Goal: Information Seeking & Learning: Find specific fact

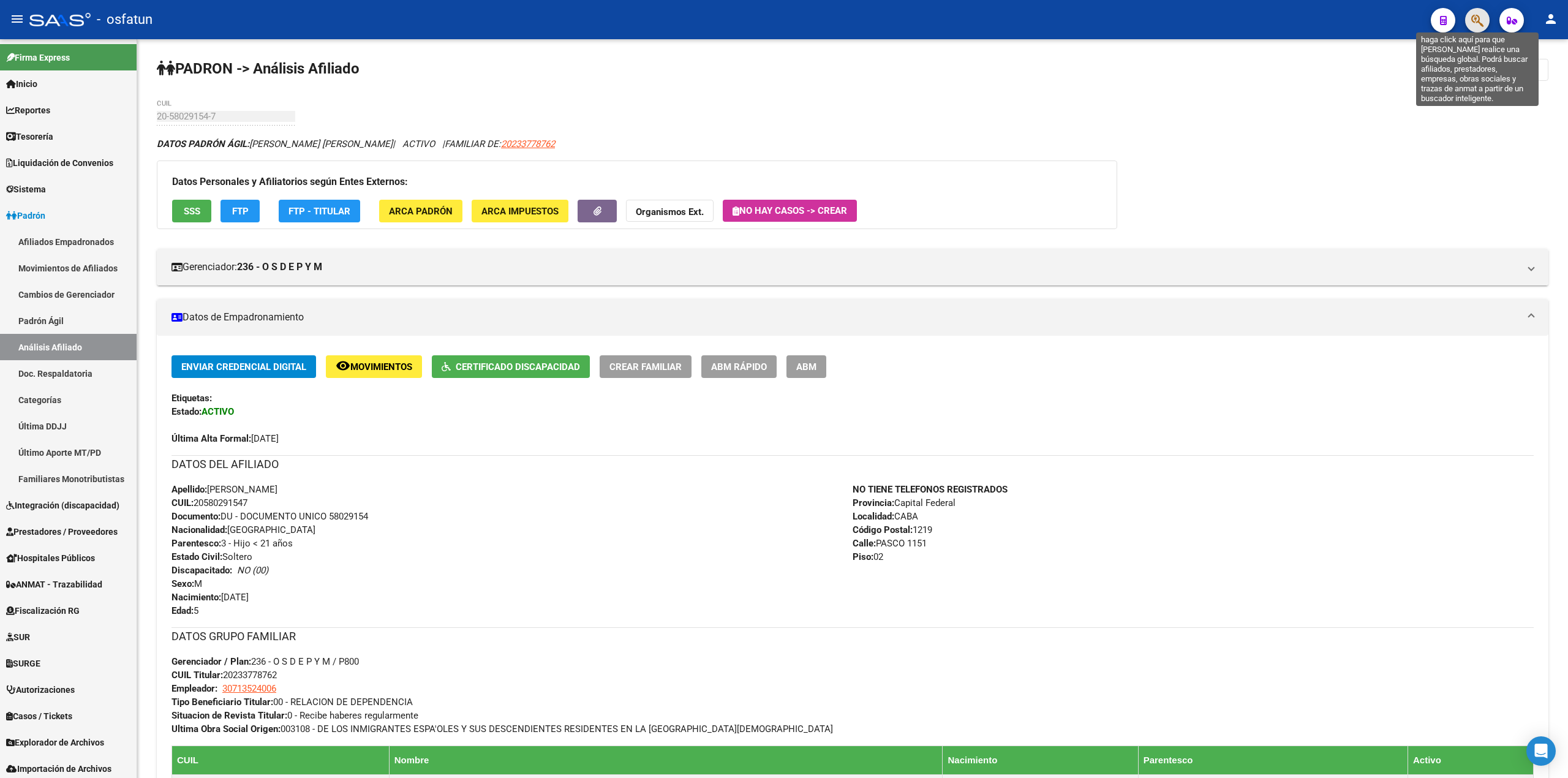
click at [1473, 25] on icon "button" at bounding box center [1477, 21] width 12 height 14
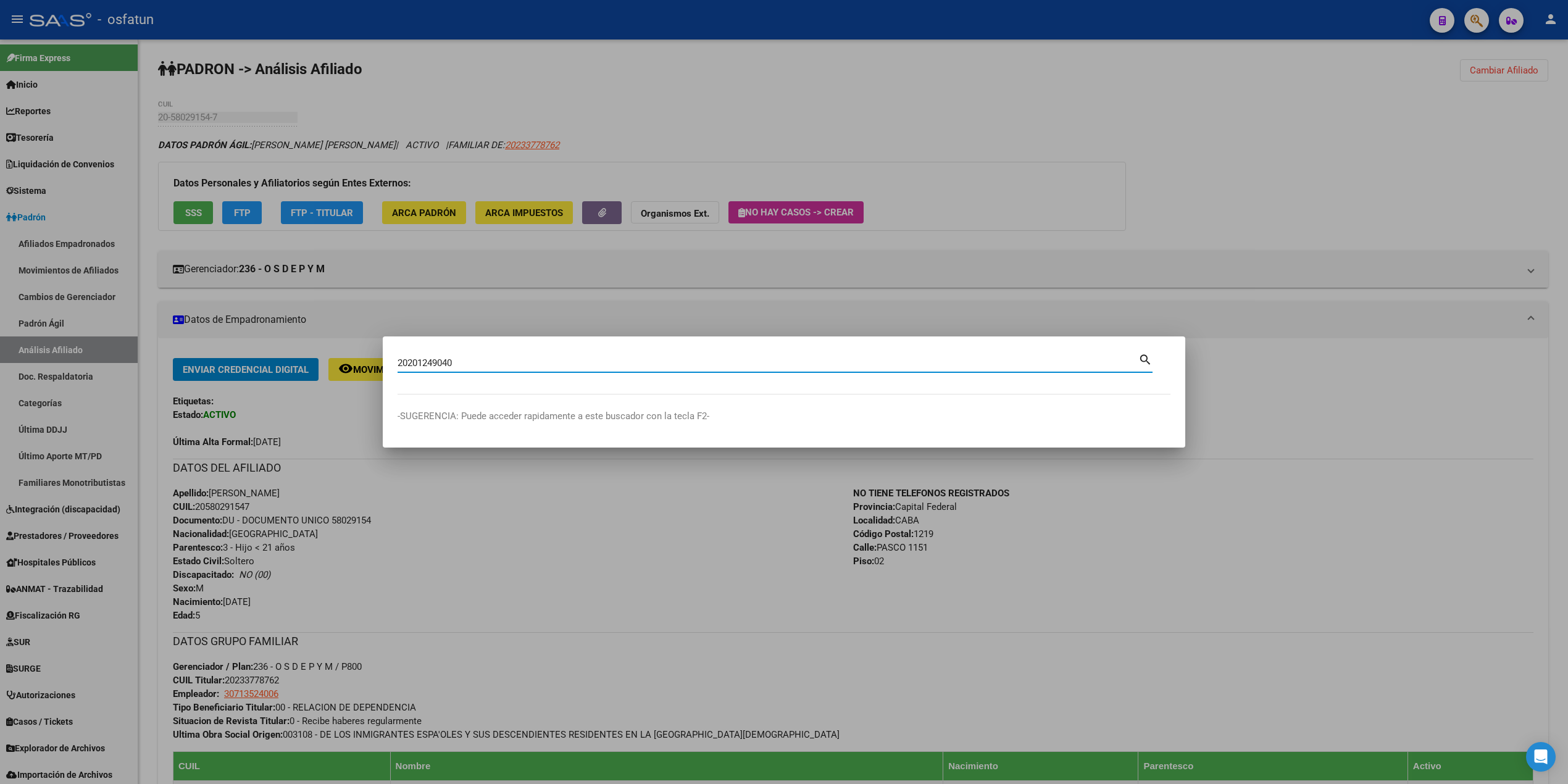
type input "20201249040"
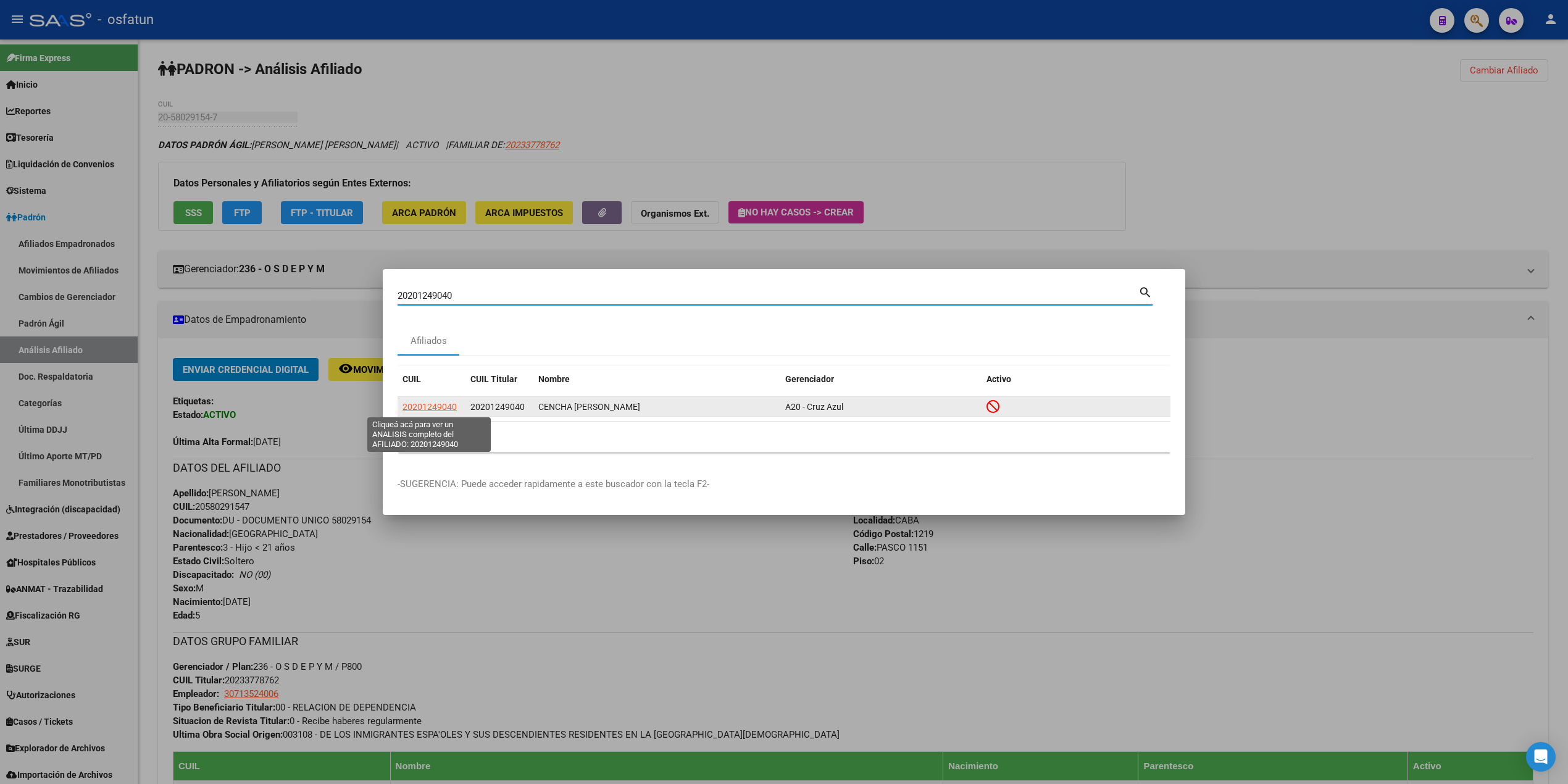
click at [438, 412] on span "20201249040" at bounding box center [429, 407] width 55 height 10
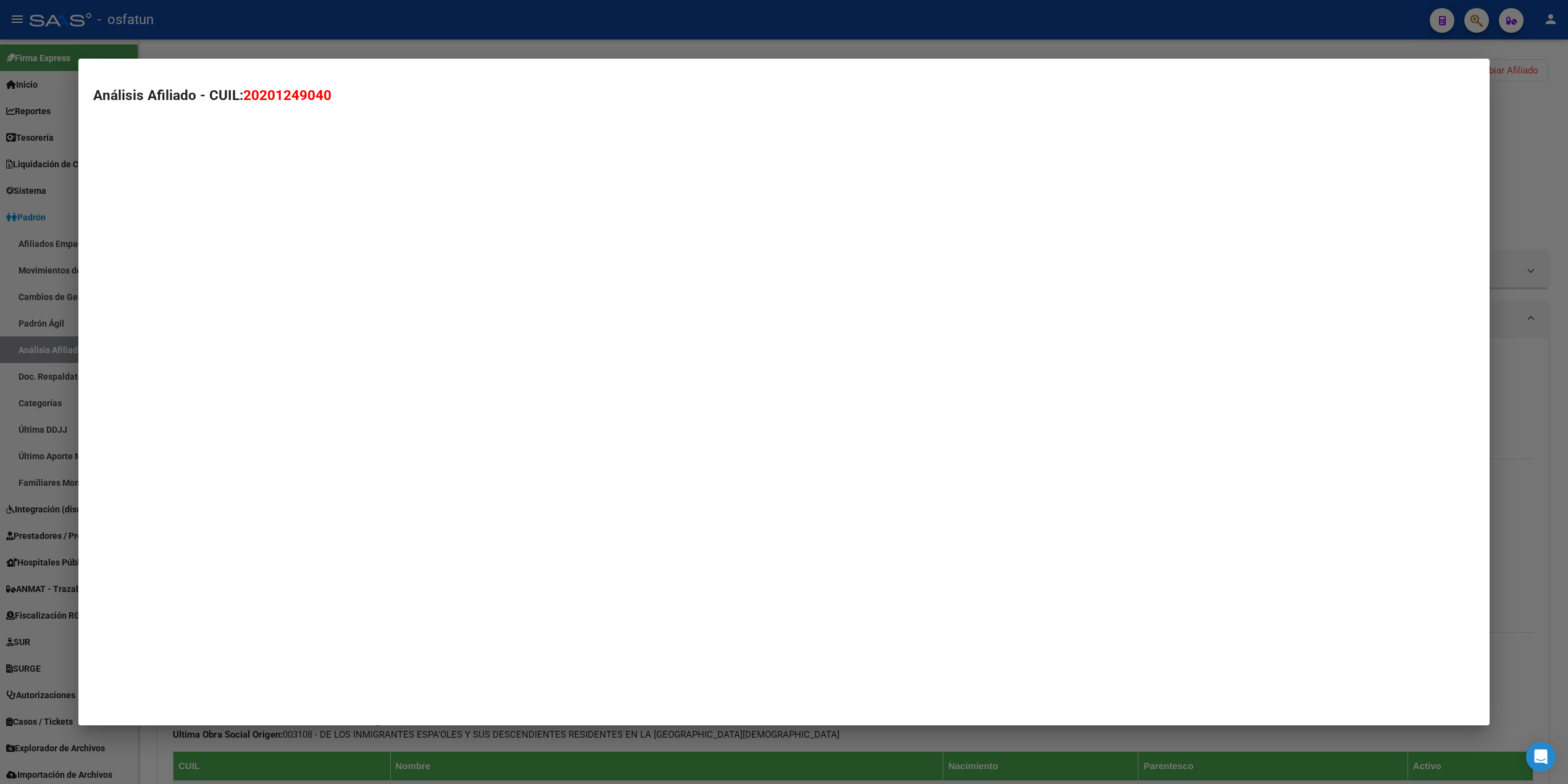
click at [440, 412] on mat-dialog-container "Análisis Afiliado - CUIL: 20201249040" at bounding box center [784, 392] width 1411 height 667
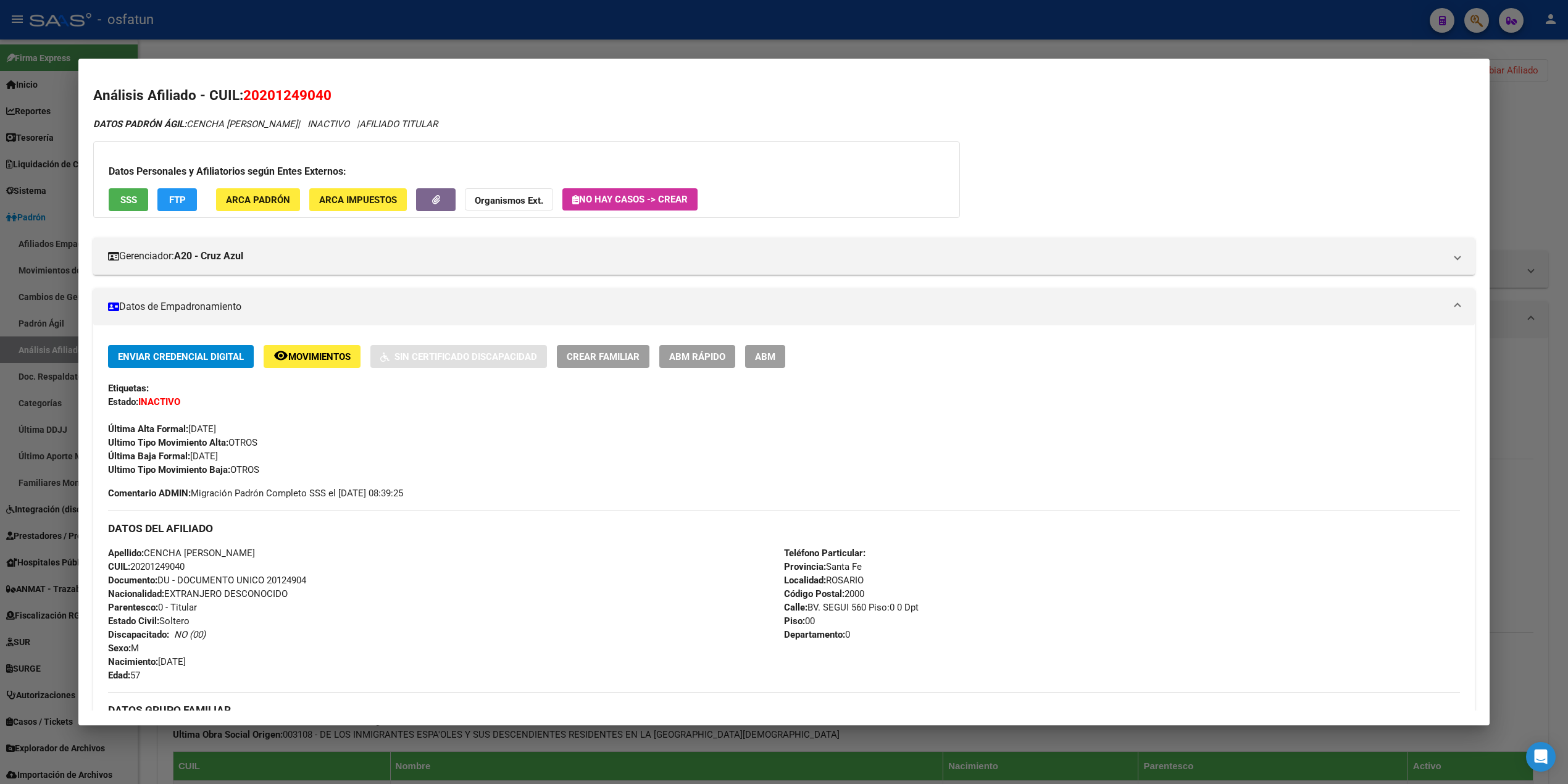
click at [194, 196] on app-movimiento-sss "FTP" at bounding box center [183, 200] width 50 height 23
click at [181, 196] on button "FTP" at bounding box center [178, 200] width 40 height 23
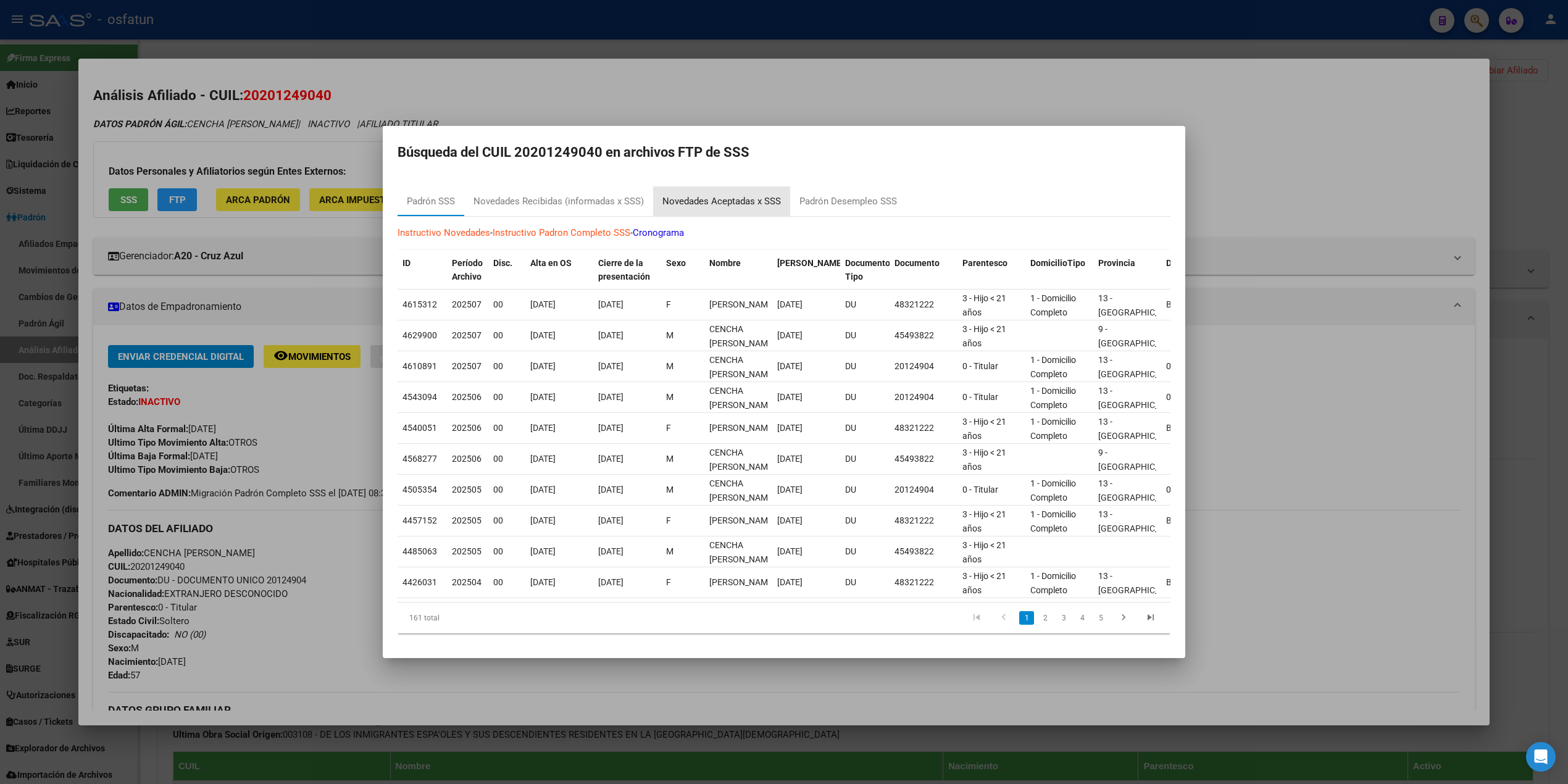
click at [699, 195] on div "Novedades Aceptadas x SSS" at bounding box center [721, 202] width 118 height 14
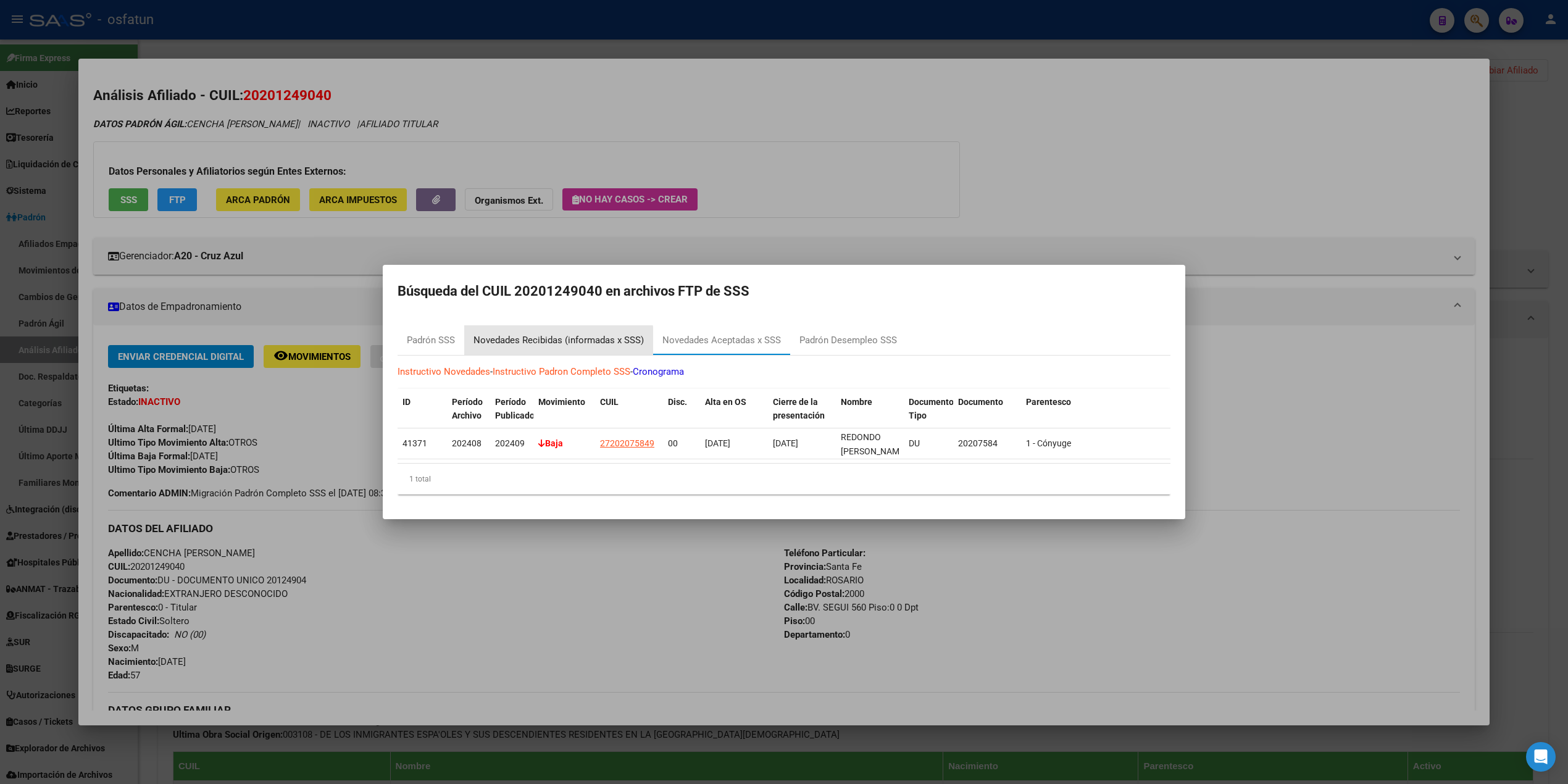
click at [514, 335] on div "Novedades Recibidas (informadas x SSS)" at bounding box center [559, 341] width 171 height 14
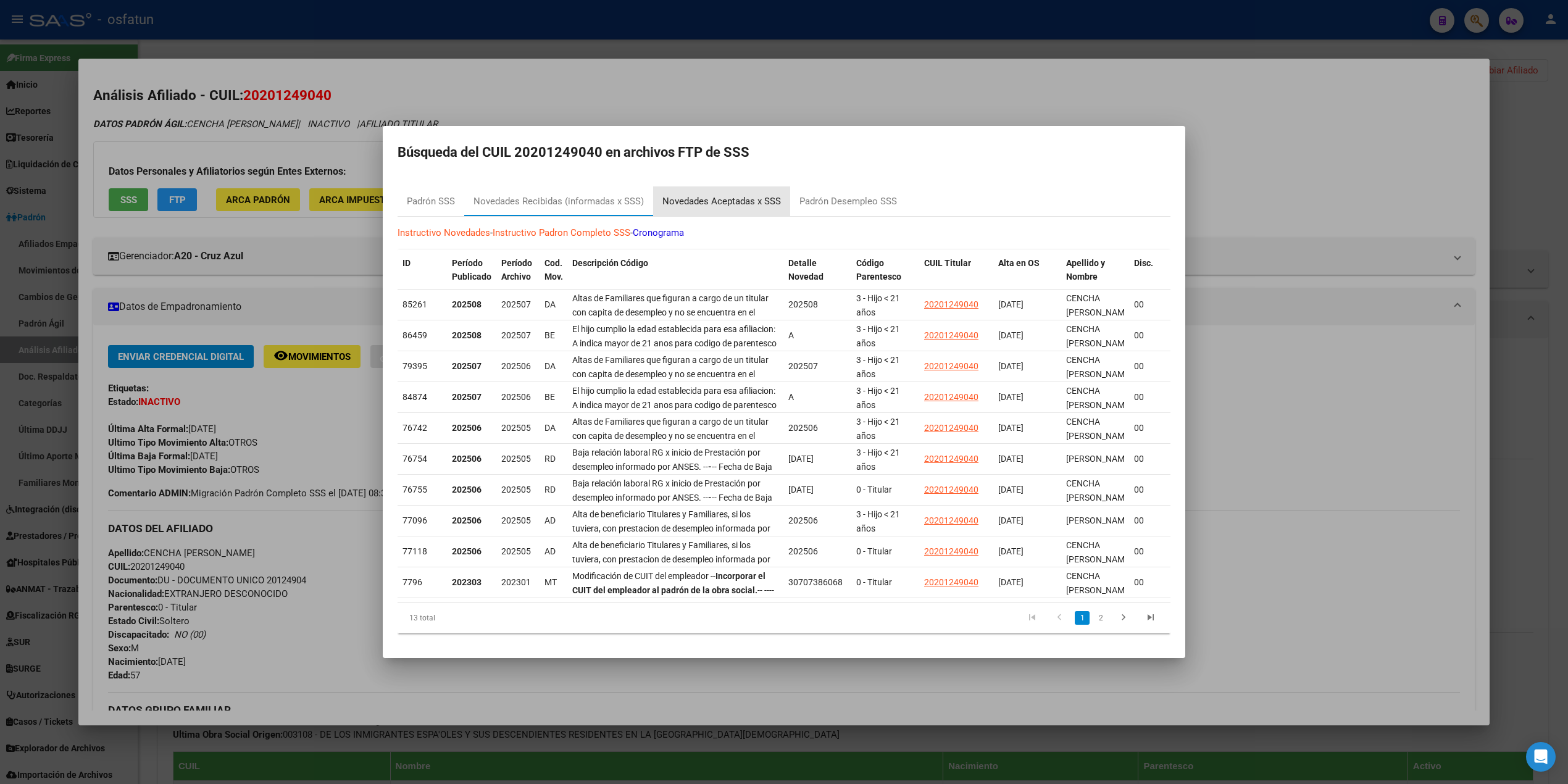
click at [685, 200] on div "Novedades Aceptadas x SSS" at bounding box center [721, 202] width 118 height 14
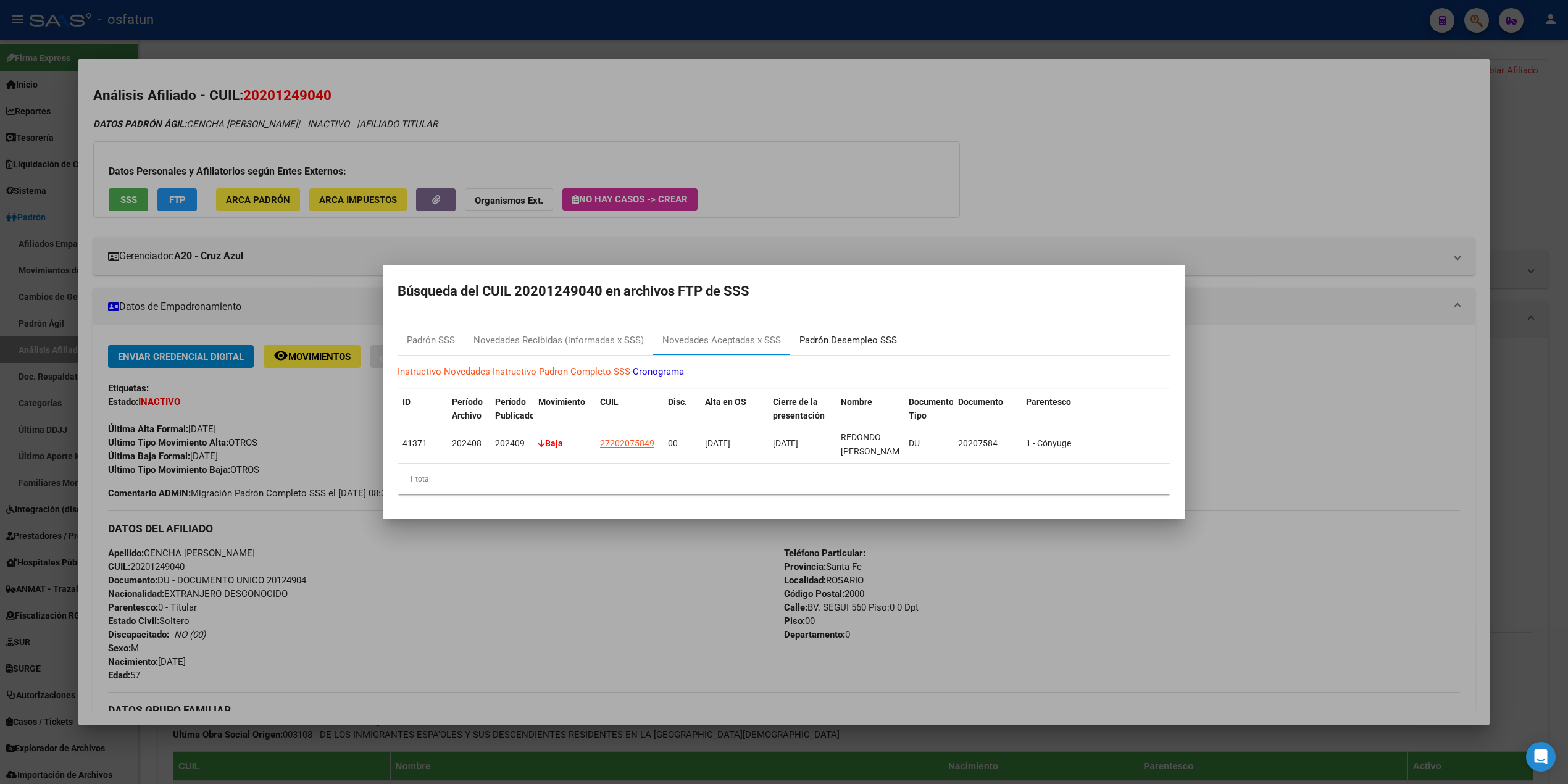
click at [835, 334] on div "Padrón Desempleo SSS" at bounding box center [848, 341] width 97 height 14
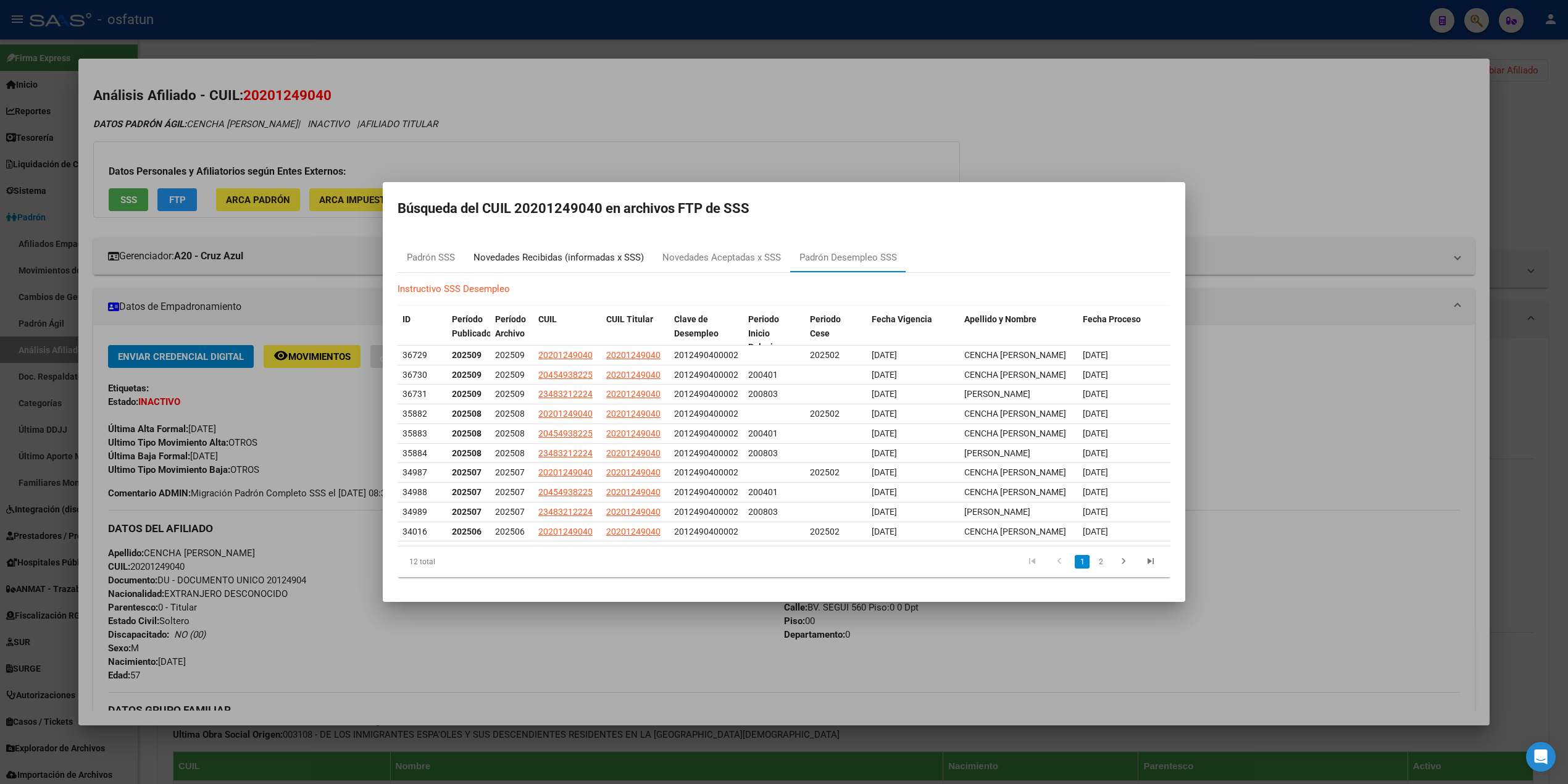
click at [500, 250] on div "Novedades Recibidas (informadas x SSS)" at bounding box center [559, 257] width 171 height 14
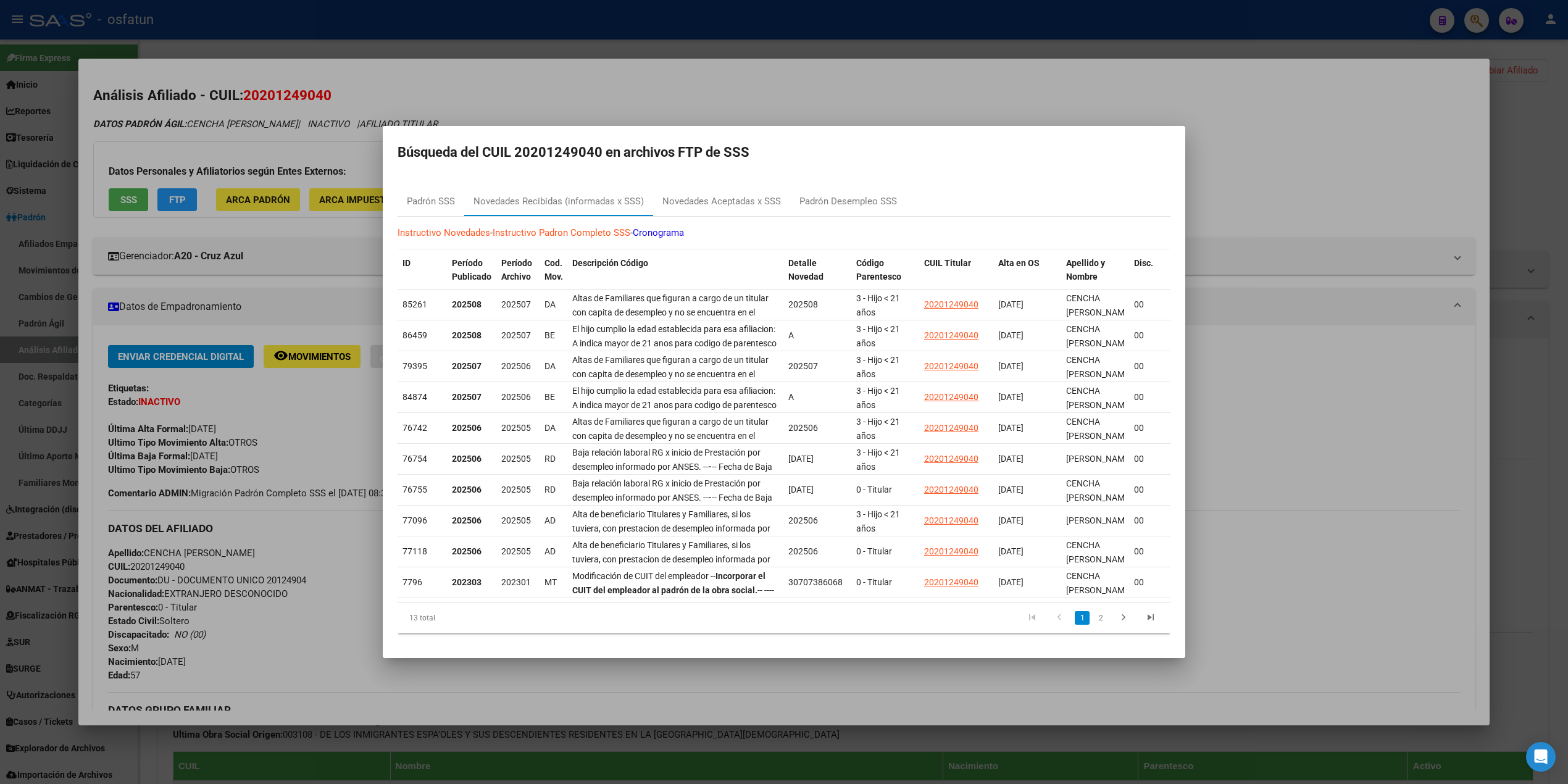
drag, startPoint x: 469, startPoint y: 221, endPoint x: 463, endPoint y: 222, distance: 6.1
click at [463, 227] on p "Instructivo Novedades - Instructivo Padron Completo SSS - Cronograma" at bounding box center [784, 234] width 773 height 14
click at [445, 201] on div "Padrón SSS" at bounding box center [431, 202] width 48 height 14
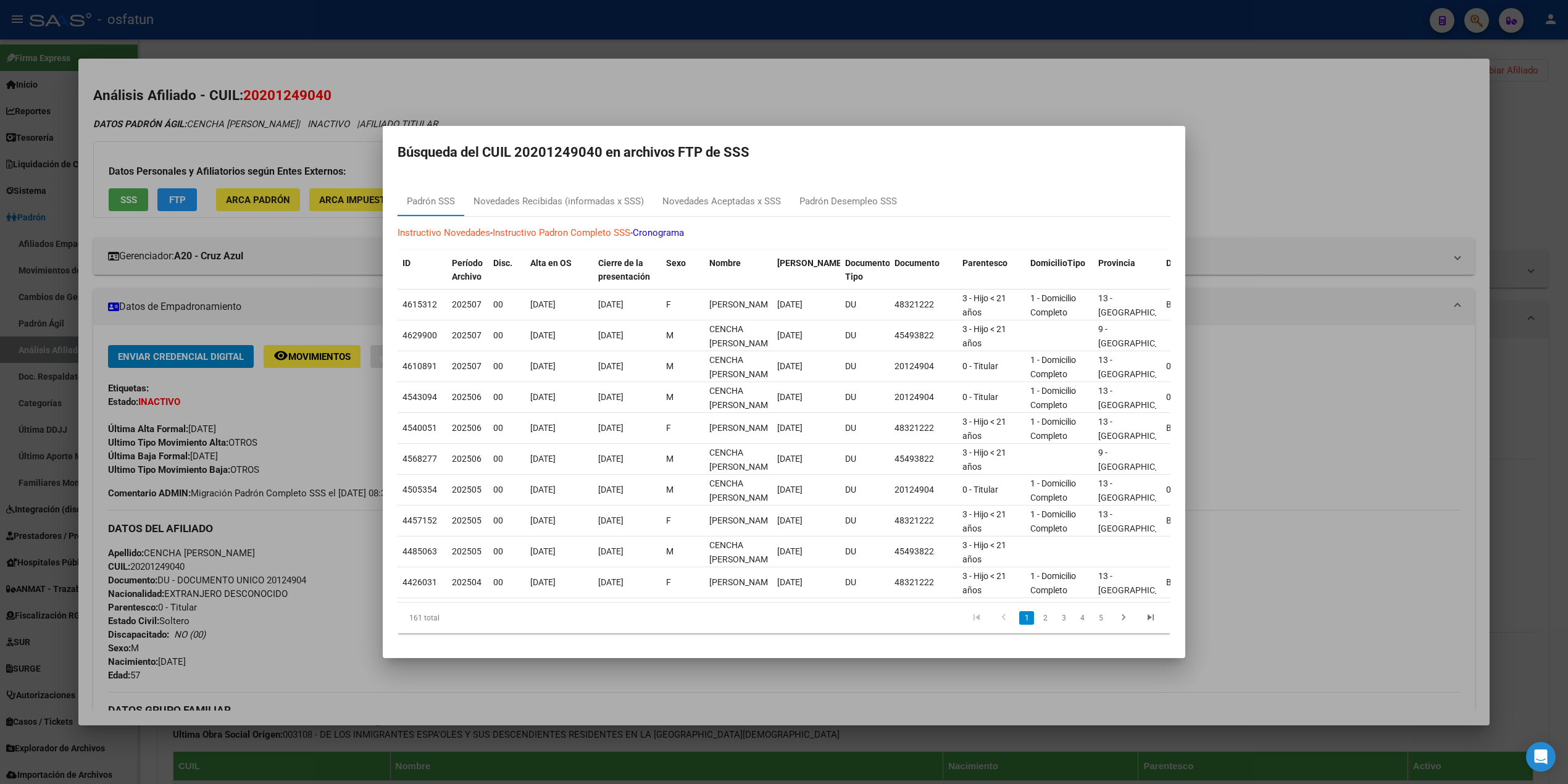
click at [1118, 65] on div at bounding box center [784, 392] width 1568 height 784
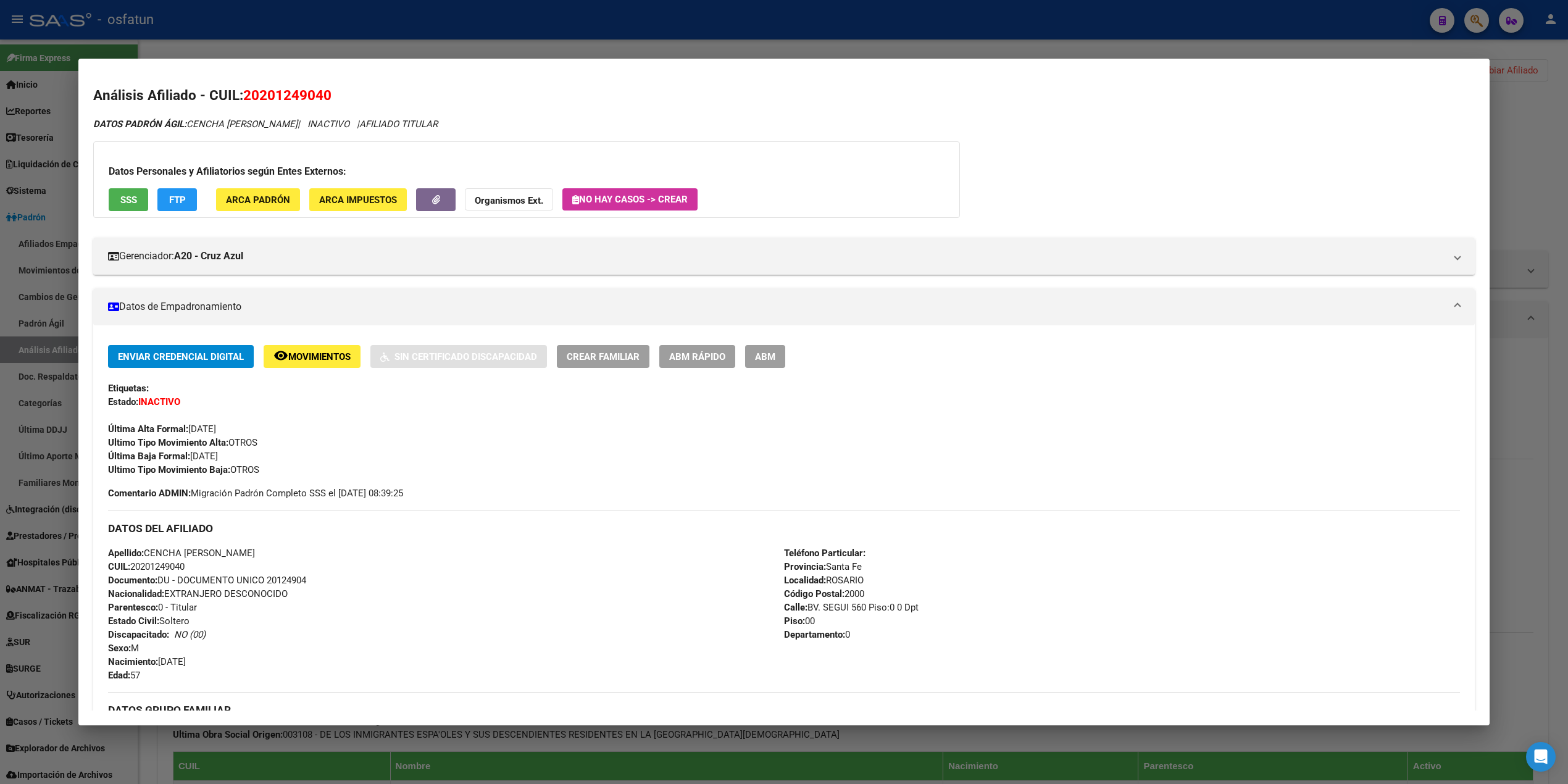
drag, startPoint x: 1, startPoint y: 339, endPoint x: 19, endPoint y: 342, distance: 18.2
click at [8, 339] on div at bounding box center [784, 392] width 1568 height 784
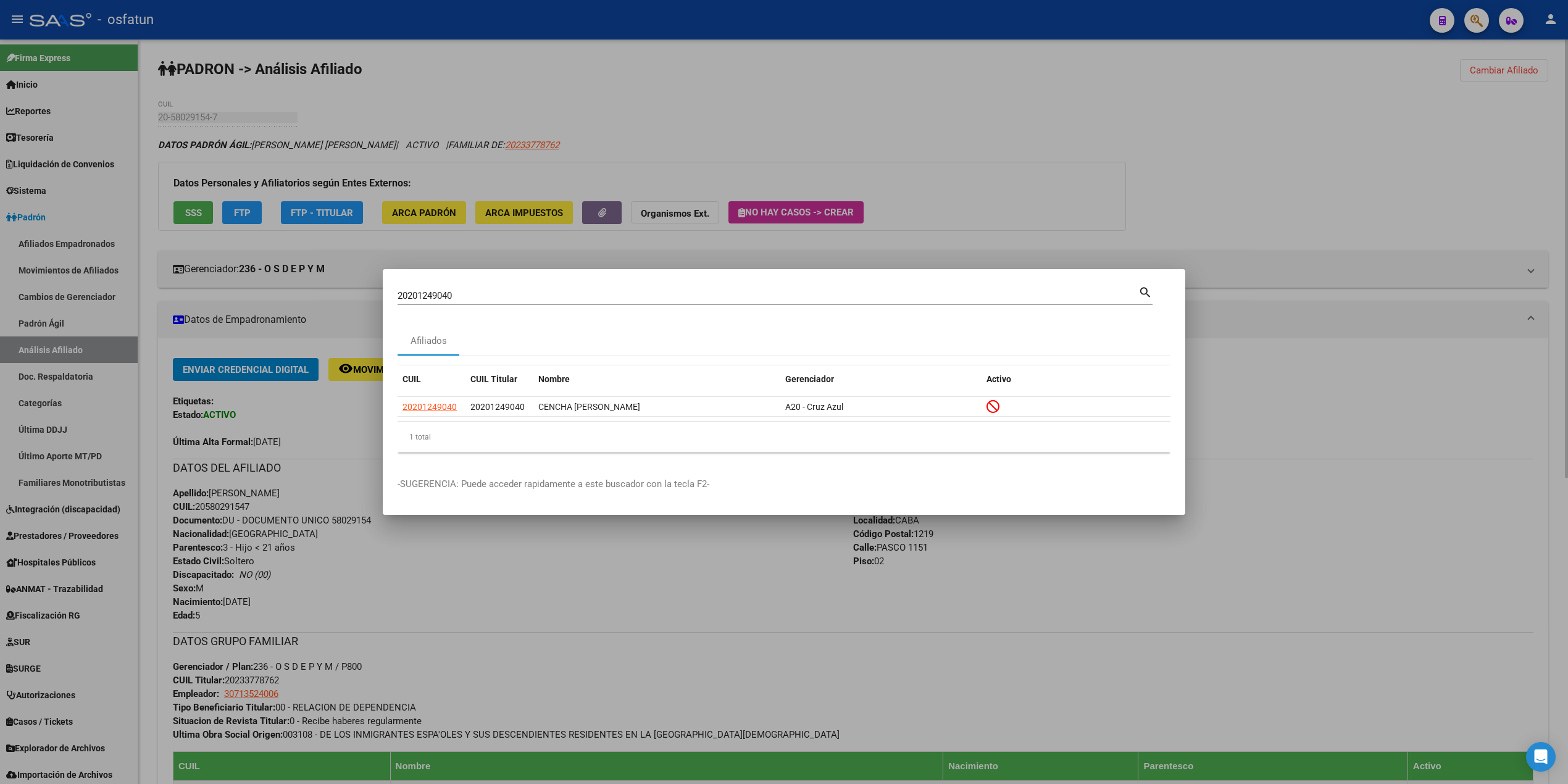
click at [1311, 389] on div at bounding box center [784, 392] width 1568 height 784
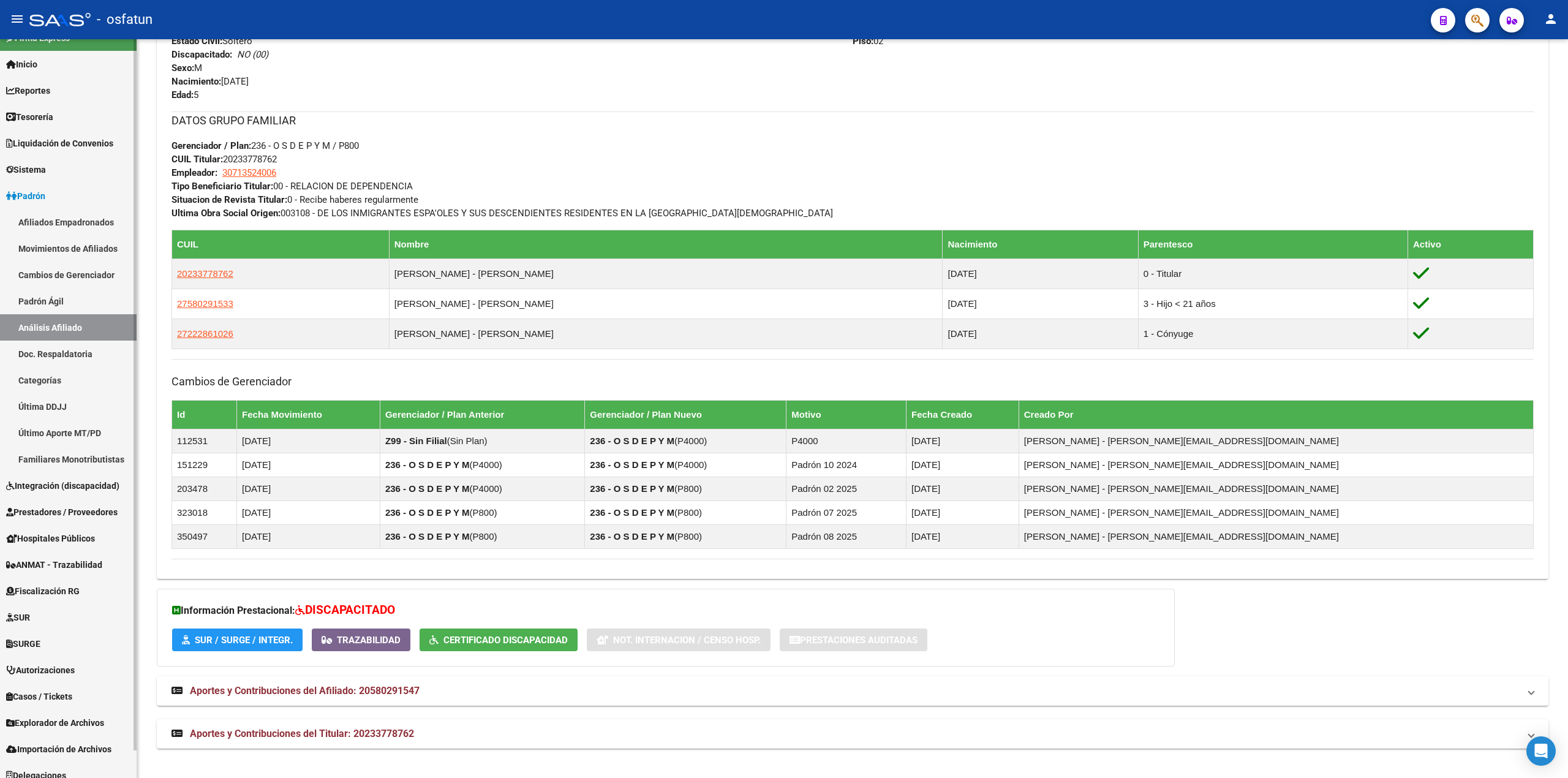
scroll to position [30, 0]
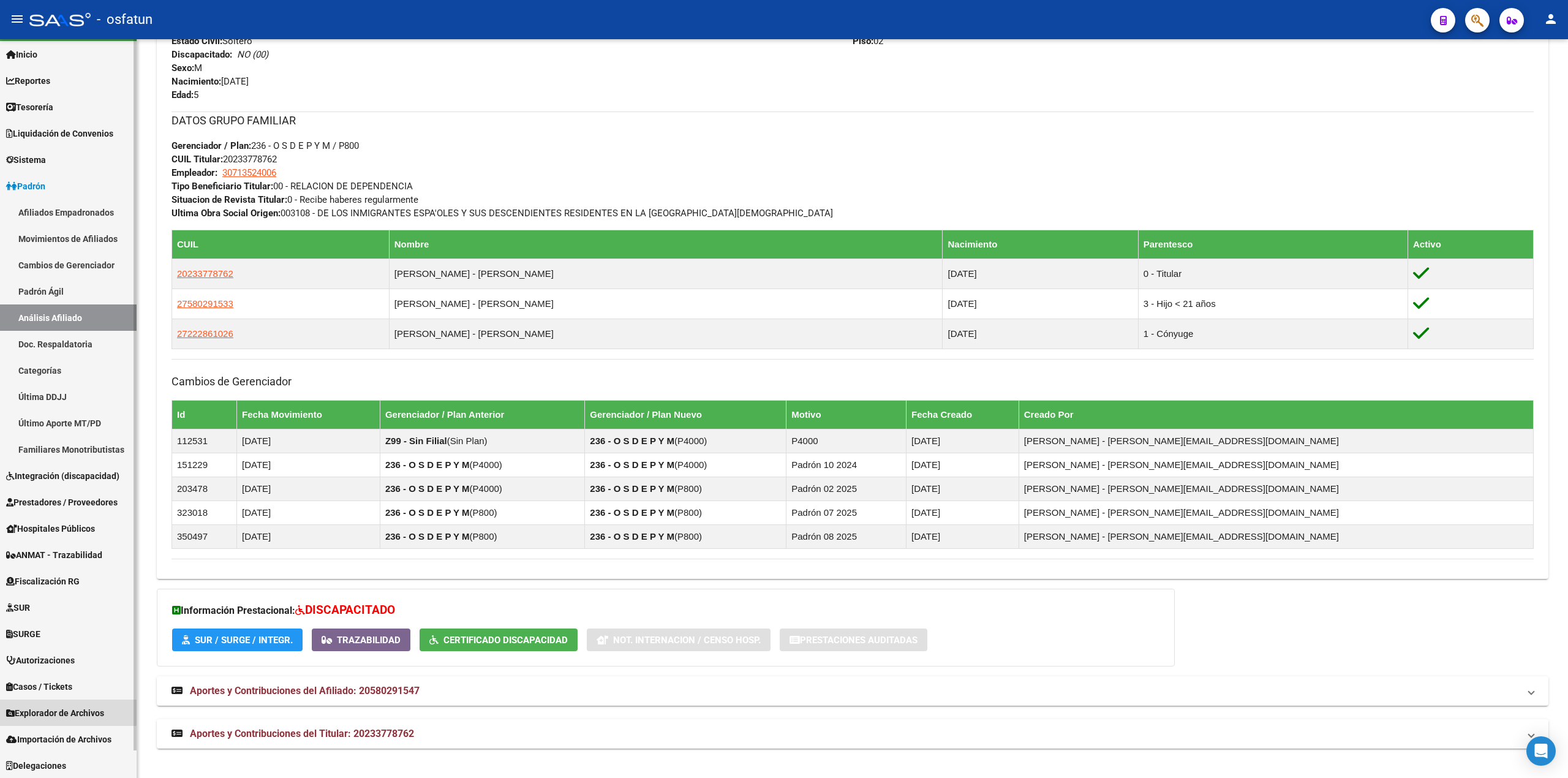
click at [44, 711] on span "Explorador de Archivos" at bounding box center [54, 714] width 98 height 14
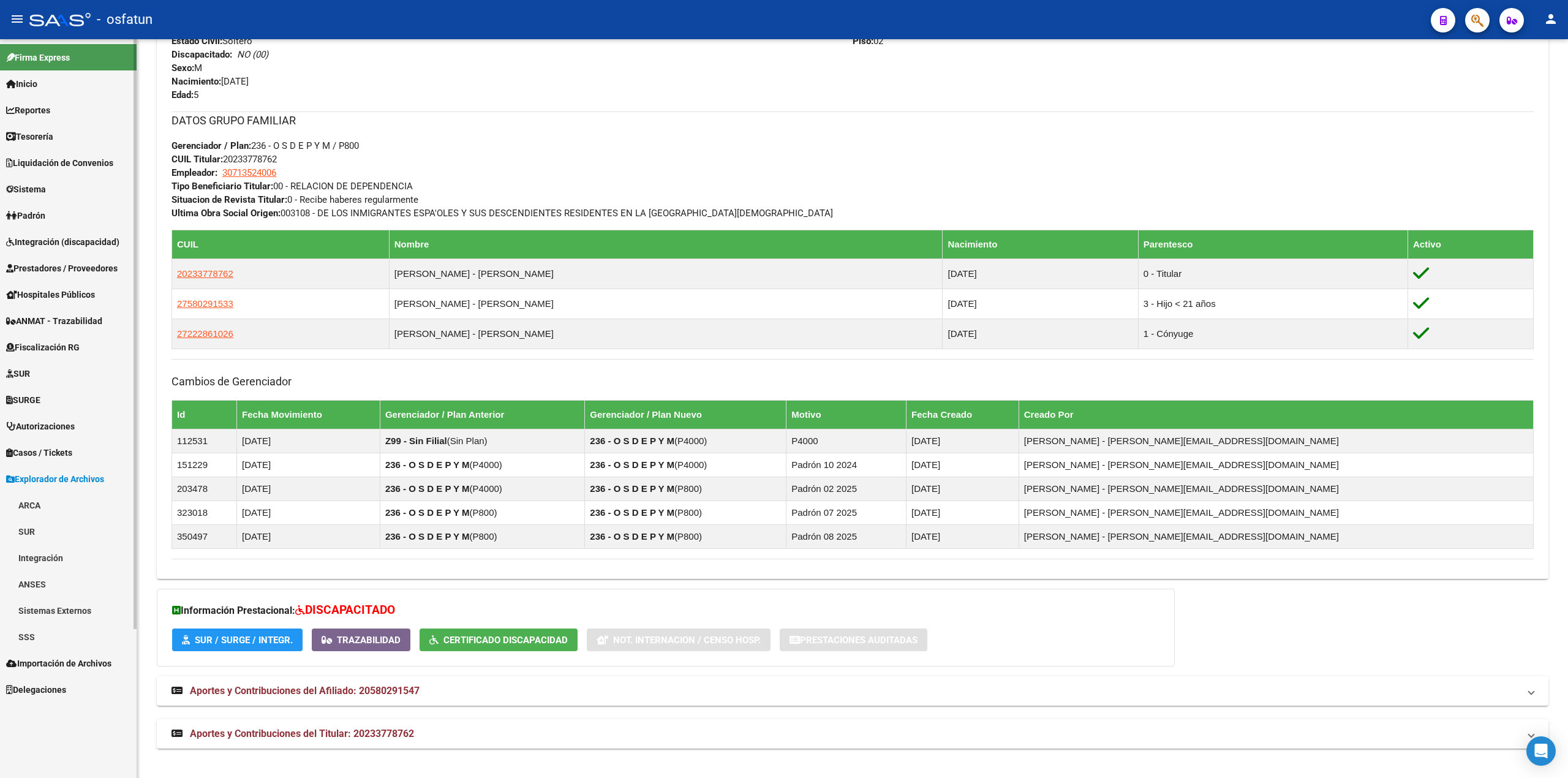
scroll to position [0, 0]
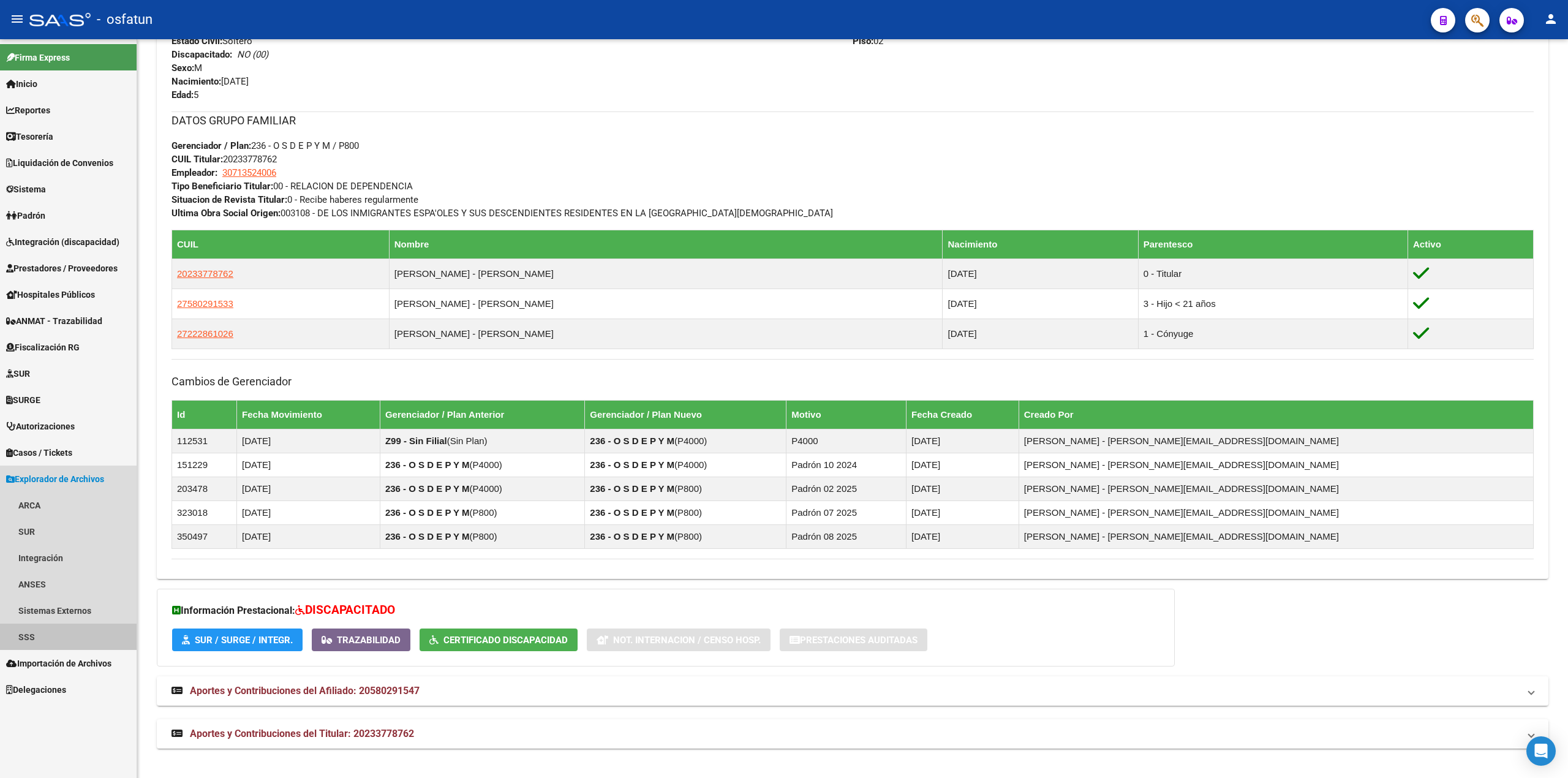
click at [21, 634] on link "SSS" at bounding box center [68, 637] width 137 height 27
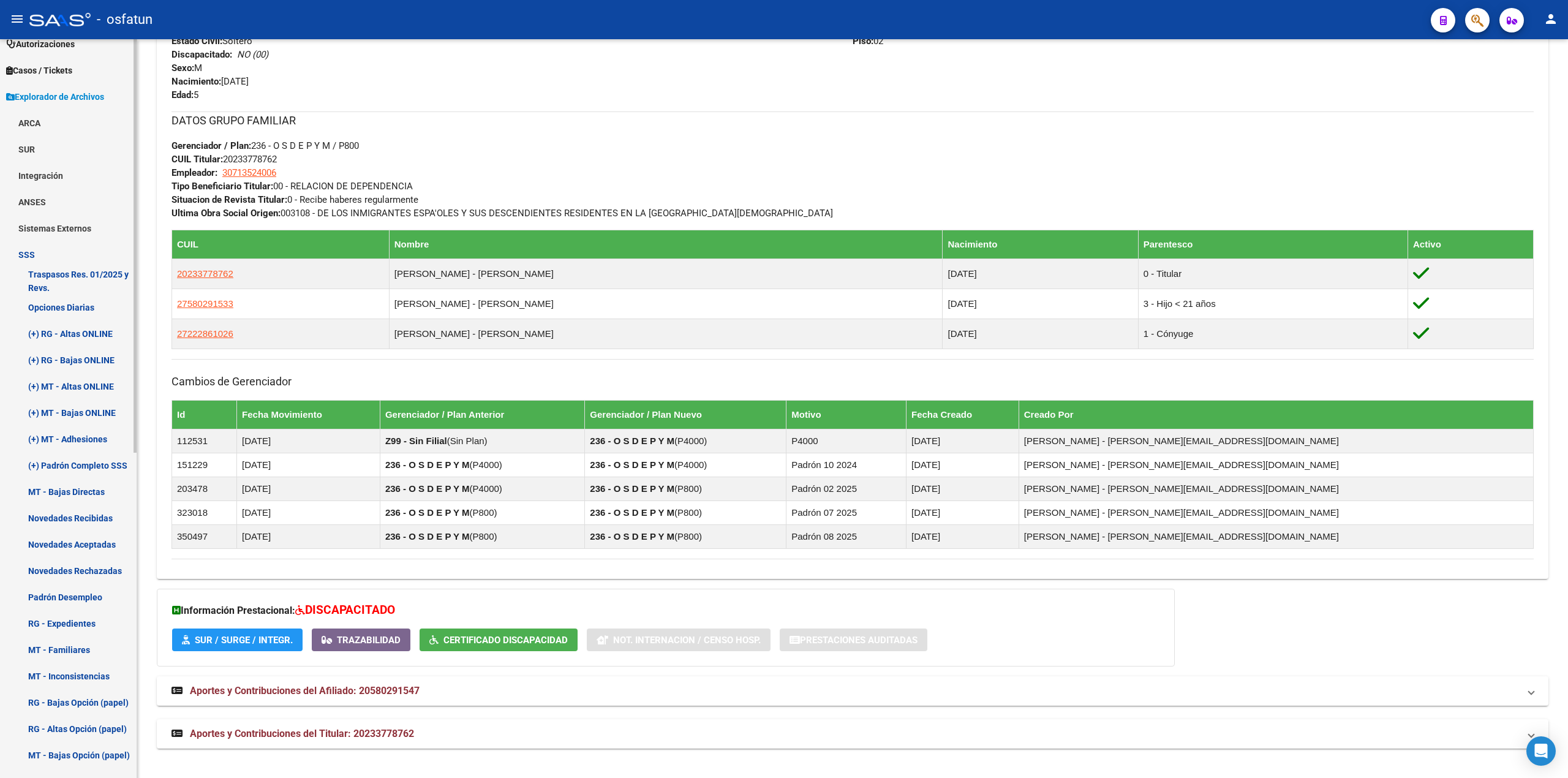
scroll to position [408, 0]
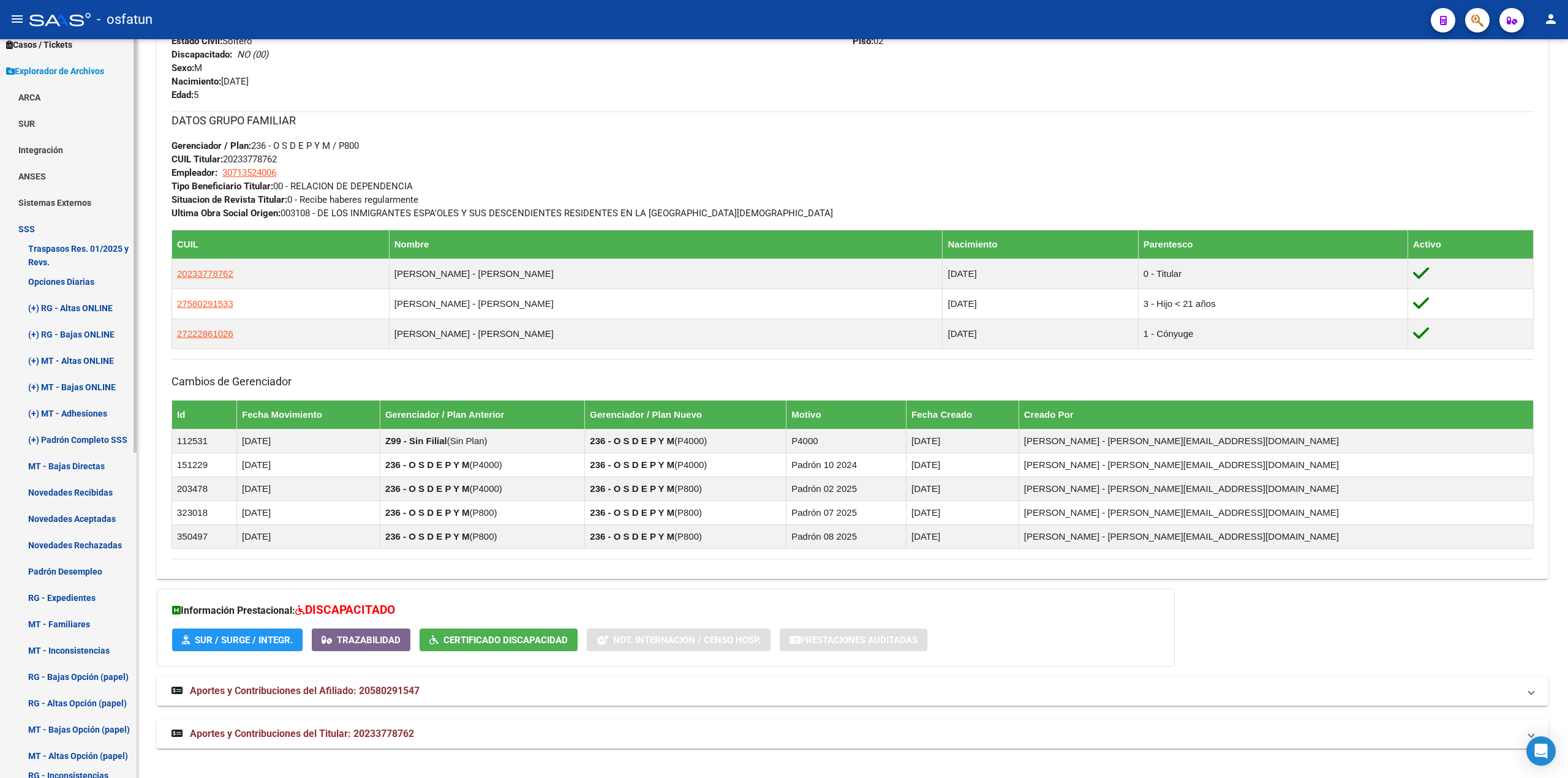
click at [69, 540] on link "Novedades Rechazadas" at bounding box center [68, 545] width 137 height 27
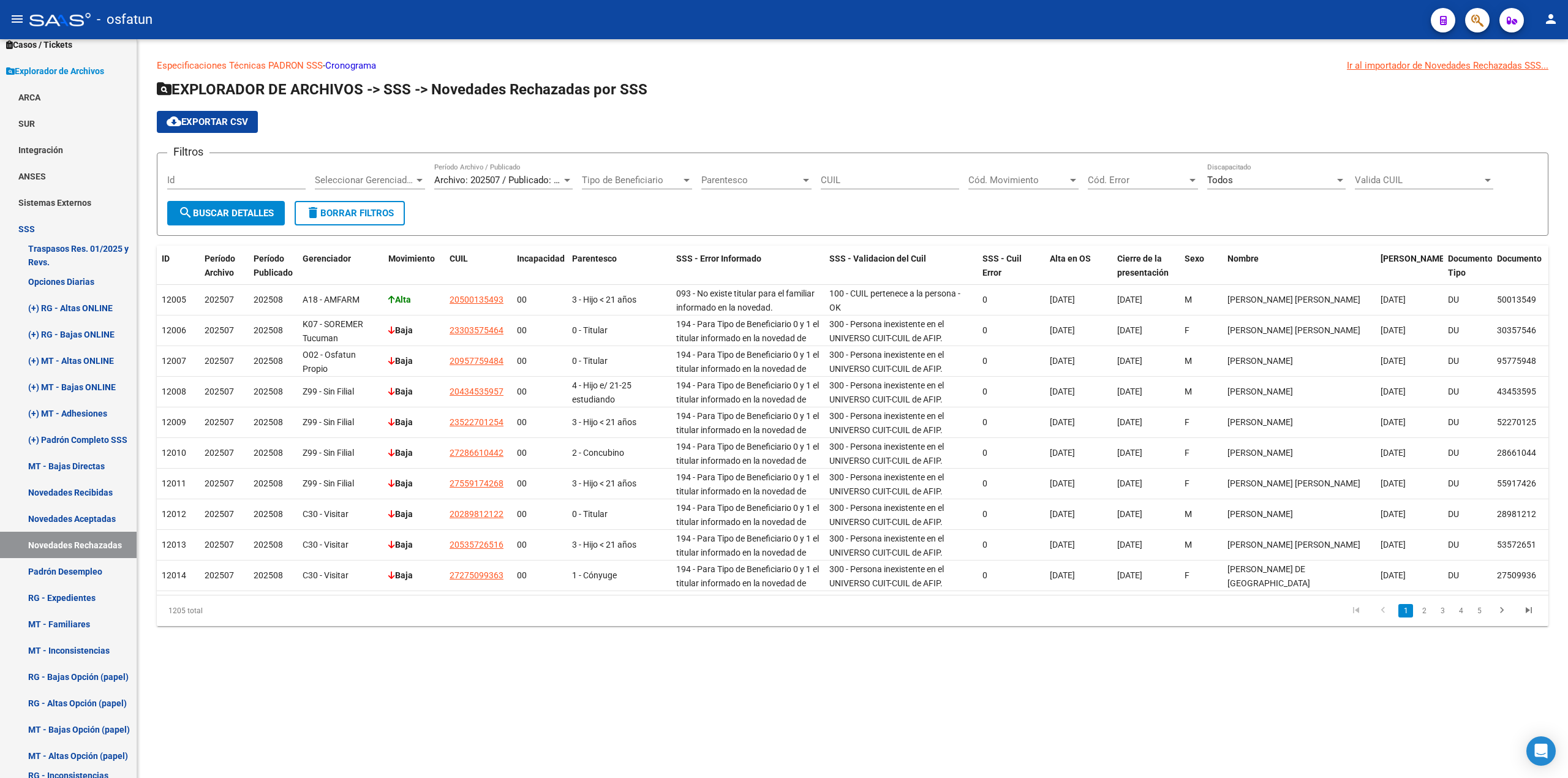
click at [1186, 177] on span "Cód. Error" at bounding box center [1137, 179] width 100 height 11
type input "057"
click at [1174, 233] on span "057 - Tipo de beneficiario titular. Debe existir en la tabla correspondiente." at bounding box center [1237, 235] width 299 height 11
click at [1159, 179] on span "057 - Tipo de beneficiario titular. Debe existir en la tabla correspondiente." at bounding box center [1237, 179] width 299 height 11
